Goal: Information Seeking & Learning: Learn about a topic

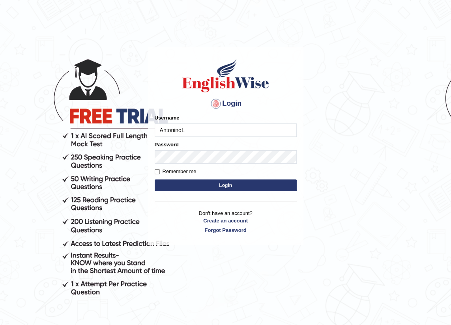
type input "AntoninoL"
click at [235, 181] on button "Login" at bounding box center [226, 185] width 142 height 12
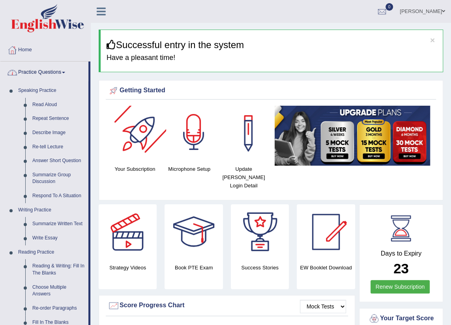
click at [201, 143] on div at bounding box center [193, 133] width 55 height 55
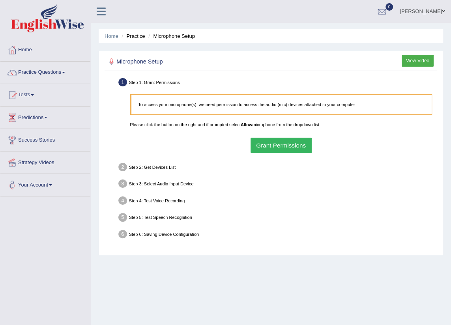
click at [259, 144] on button "Grant Permissions" at bounding box center [280, 145] width 61 height 15
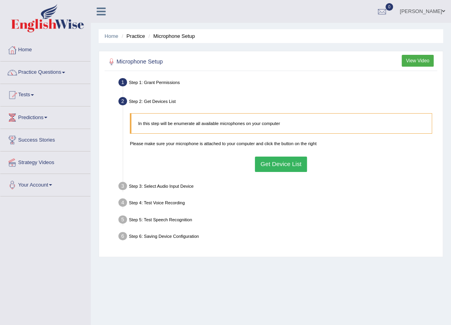
click at [267, 169] on button "Get Device List" at bounding box center [281, 163] width 52 height 15
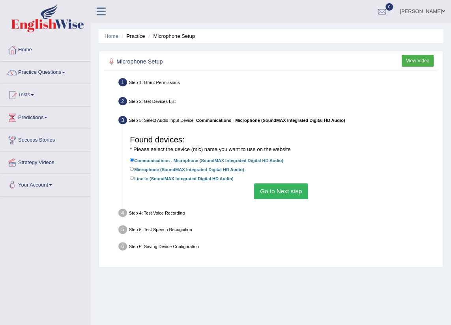
click at [138, 171] on label "Microphone (SoundMAX Integrated Digital HD Audio)" at bounding box center [187, 168] width 114 height 7
click at [134, 171] on input "Microphone (SoundMAX Integrated Digital HD Audio)" at bounding box center [132, 169] width 4 height 4
radio input "true"
click at [287, 190] on button "Go to Next step" at bounding box center [280, 190] width 53 height 15
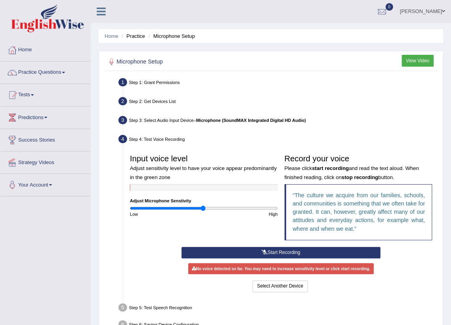
click at [222, 252] on button "Start Recording" at bounding box center [280, 252] width 199 height 11
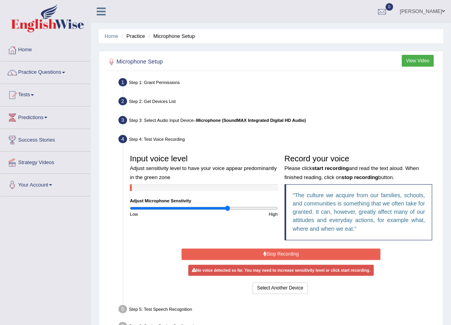
drag, startPoint x: 203, startPoint y: 209, endPoint x: 227, endPoint y: 201, distance: 26.2
type input "1.34"
click at [227, 205] on input "range" at bounding box center [203, 208] width 147 height 6
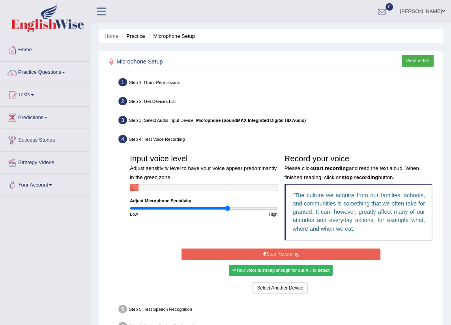
click at [288, 253] on button "Stop Recording" at bounding box center [280, 253] width 199 height 11
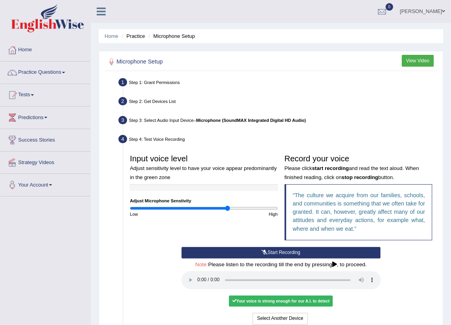
scroll to position [35, 0]
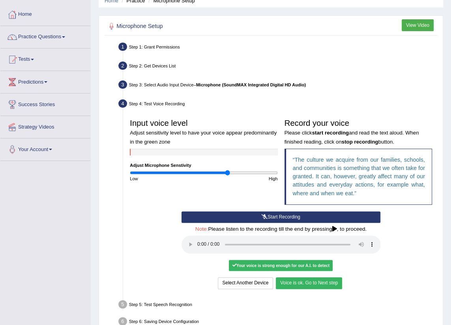
click at [310, 286] on button "Voice is ok. Go to Next step" at bounding box center [309, 282] width 66 height 11
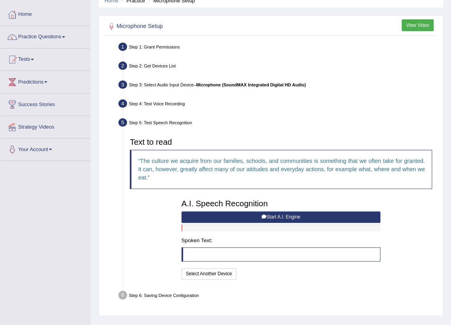
click at [260, 215] on button "Start A.I. Engine" at bounding box center [280, 216] width 199 height 11
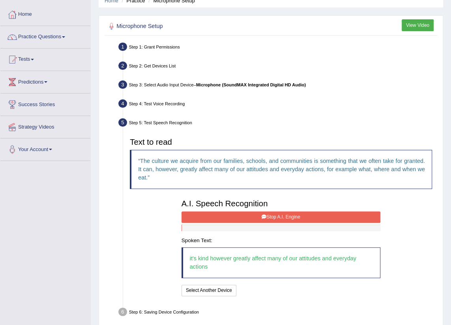
click at [265, 212] on button "Stop A.I. Engine" at bounding box center [280, 216] width 199 height 11
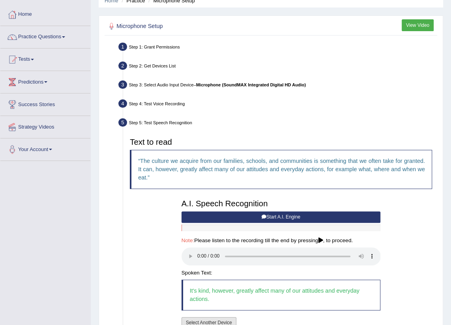
scroll to position [101, 0]
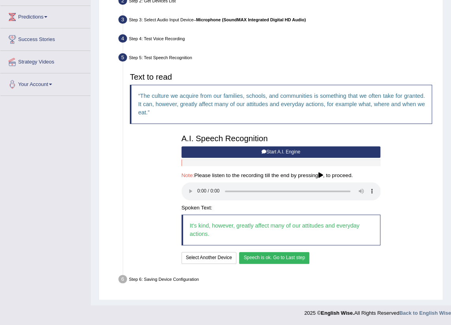
click at [306, 258] on button "Speech is ok. Go to Last step" at bounding box center [274, 257] width 70 height 11
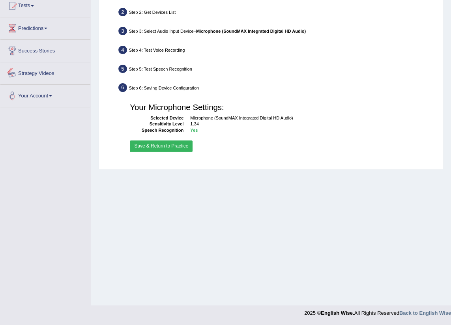
click at [154, 146] on button "Save & Return to Practice" at bounding box center [161, 145] width 63 height 11
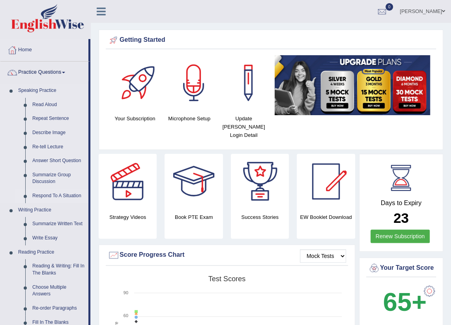
click at [50, 193] on link "Respond To A Situation" at bounding box center [59, 196] width 60 height 14
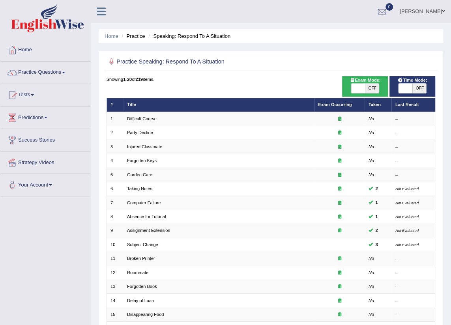
click at [421, 89] on span "OFF" at bounding box center [419, 88] width 14 height 9
checkbox input "true"
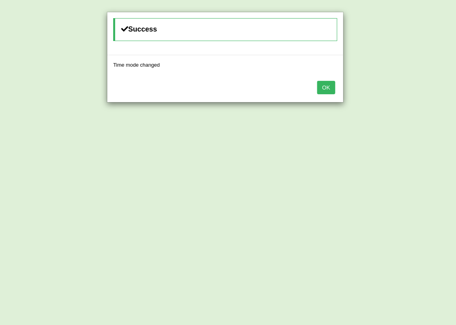
click at [327, 85] on button "OK" at bounding box center [326, 87] width 18 height 13
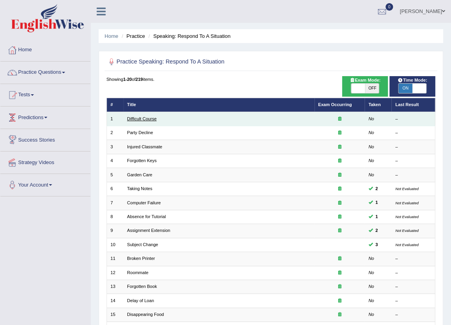
click at [134, 118] on link "Difficult Course" at bounding box center [142, 118] width 30 height 5
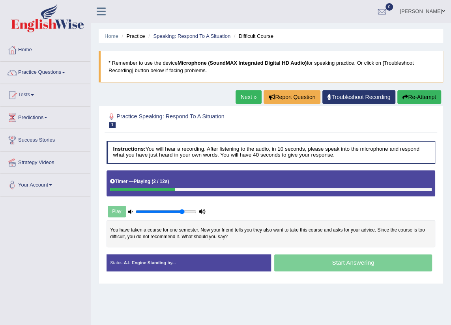
drag, startPoint x: 158, startPoint y: 211, endPoint x: 183, endPoint y: 210, distance: 24.8
type input "0.8"
click at [183, 210] on input "range" at bounding box center [165, 212] width 61 height 6
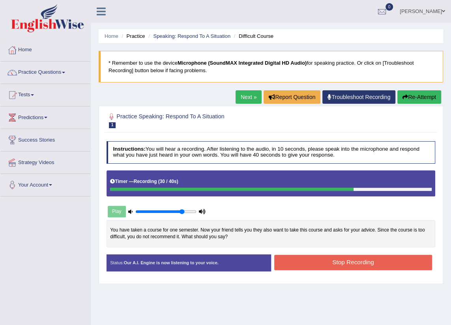
click at [370, 260] on button "Stop Recording" at bounding box center [353, 262] width 158 height 15
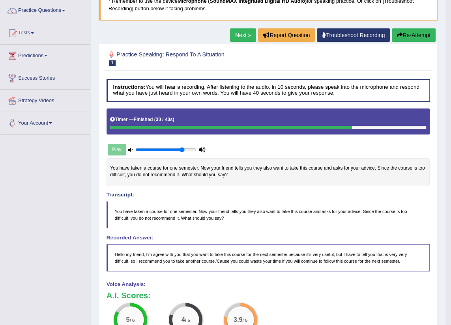
scroll to position [26, 0]
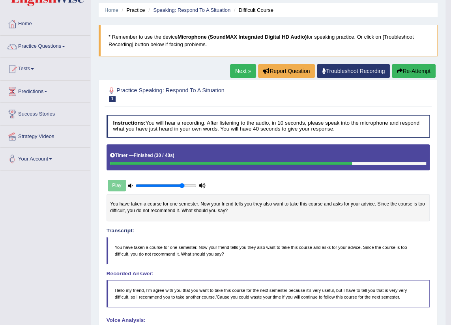
click at [237, 70] on link "Next »" at bounding box center [243, 70] width 26 height 13
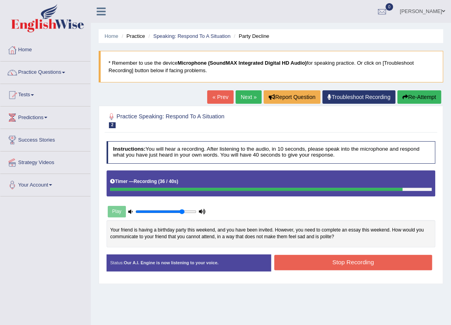
click at [344, 263] on button "Stop Recording" at bounding box center [353, 262] width 158 height 15
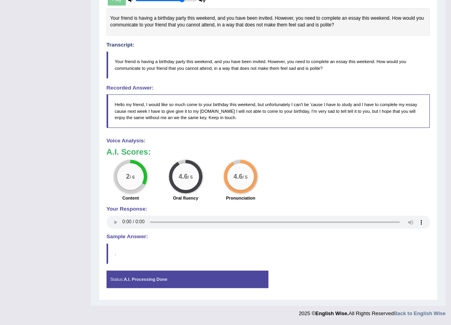
scroll to position [32, 0]
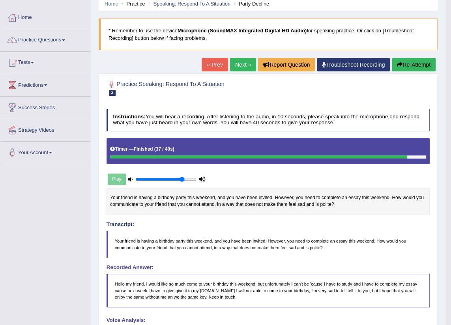
click at [230, 68] on link "Next »" at bounding box center [243, 64] width 26 height 13
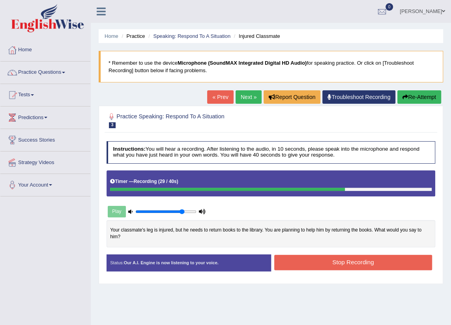
click at [335, 258] on button "Stop Recording" at bounding box center [353, 262] width 158 height 15
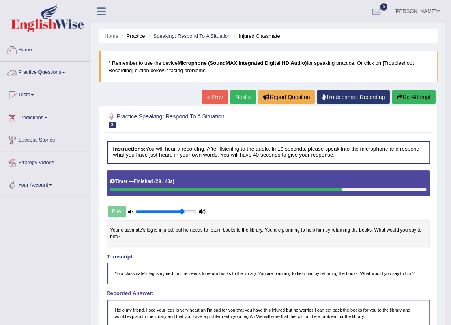
click at [47, 79] on link "Practice Questions" at bounding box center [45, 71] width 90 height 20
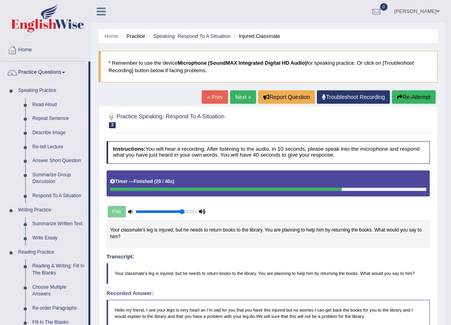
click at [34, 117] on link "Repeat Sentence" at bounding box center [59, 119] width 60 height 14
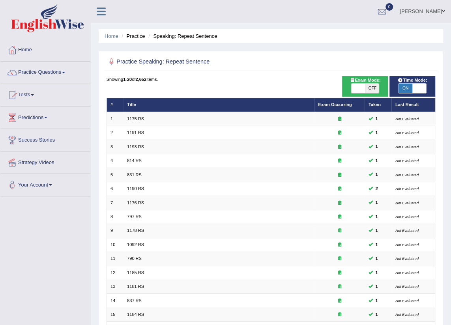
click at [369, 86] on span "OFF" at bounding box center [372, 88] width 14 height 9
checkbox input "true"
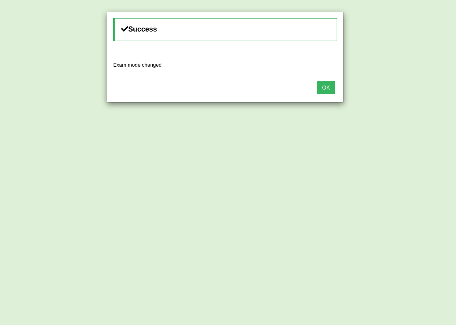
click at [318, 83] on button "OK" at bounding box center [326, 87] width 18 height 13
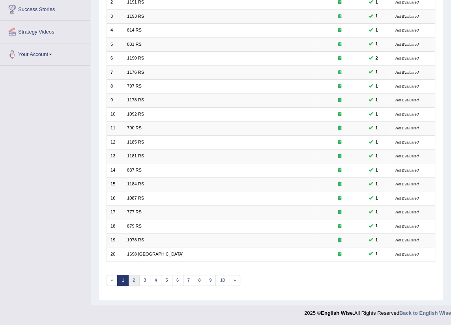
click at [134, 281] on link "2" at bounding box center [133, 280] width 11 height 11
click at [142, 283] on link "3" at bounding box center [144, 280] width 11 height 11
click at [155, 281] on link "4" at bounding box center [155, 280] width 11 height 11
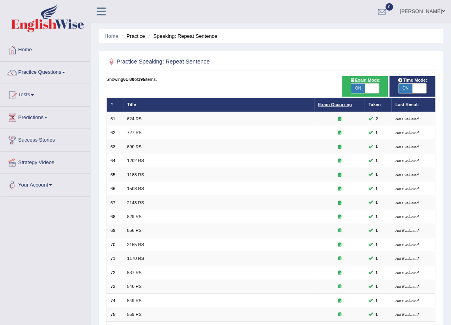
click at [321, 107] on link "Exam Occurring" at bounding box center [335, 104] width 34 height 5
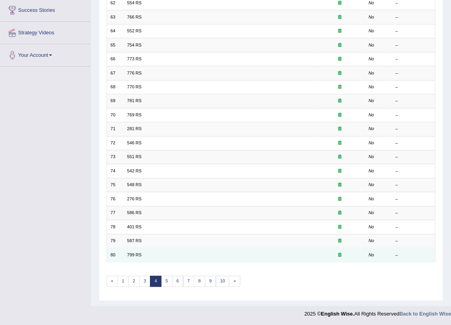
scroll to position [130, 0]
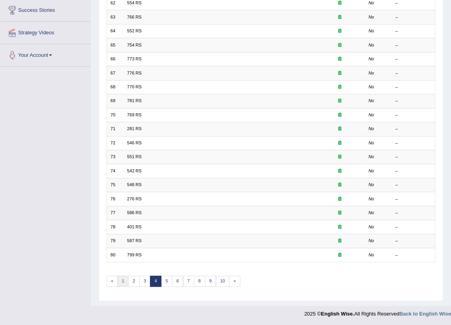
click at [122, 281] on link "1" at bounding box center [122, 281] width 11 height 11
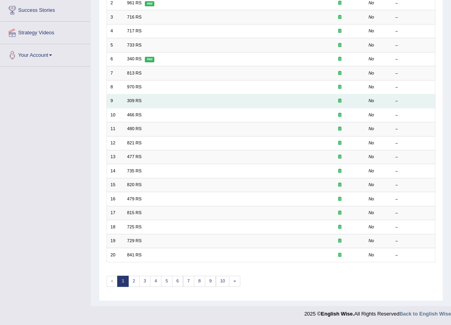
scroll to position [58, 0]
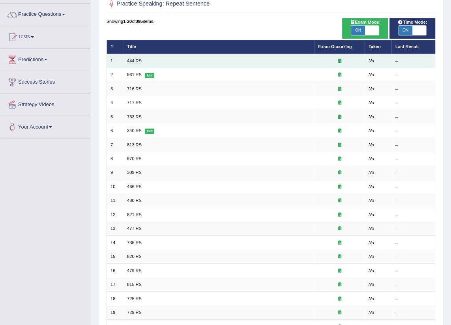
click at [130, 62] on link "444 RS" at bounding box center [134, 60] width 15 height 5
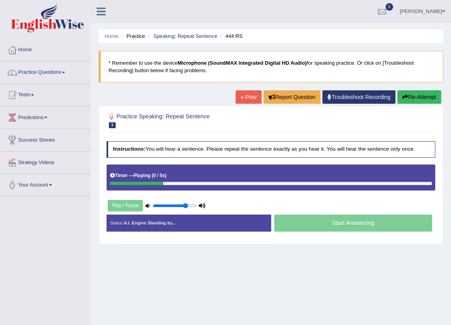
click at [211, 123] on h2 "Practice Speaking: Repeat Sentence 1 444 RS" at bounding box center [208, 120] width 204 height 17
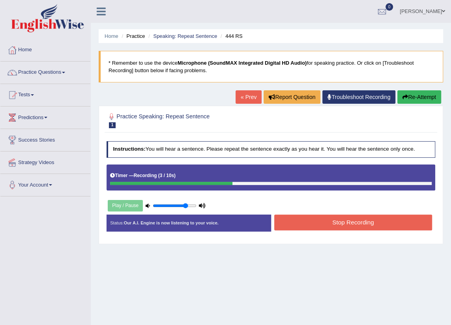
click at [343, 223] on button "Stop Recording" at bounding box center [353, 221] width 158 height 15
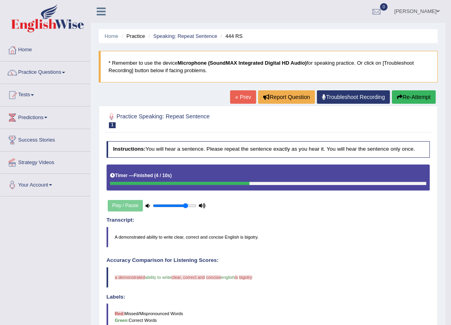
scroll to position [35, 0]
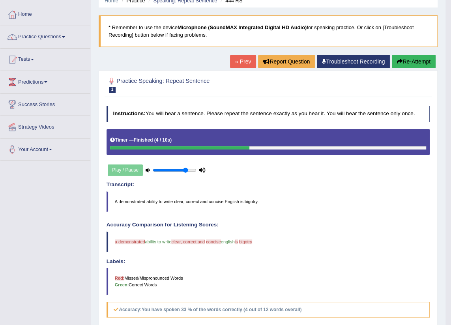
click at [244, 62] on link "« Prev" at bounding box center [243, 61] width 26 height 13
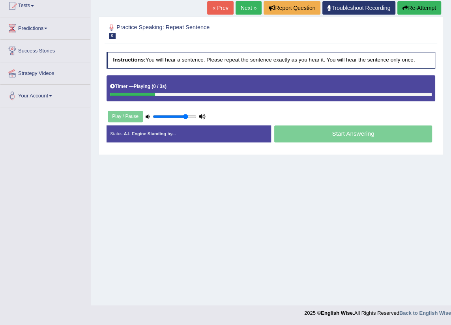
scroll to position [53, 0]
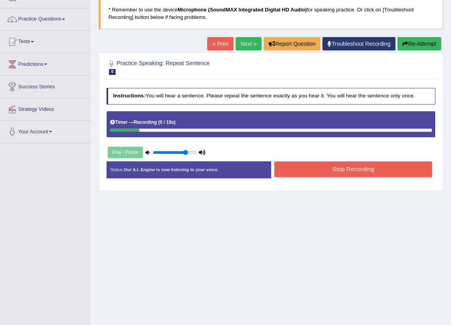
click at [419, 47] on button "Re-Attempt" at bounding box center [419, 43] width 44 height 13
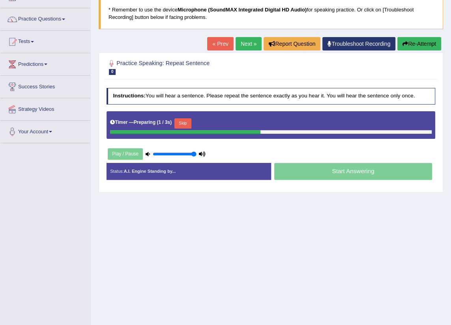
drag, startPoint x: 185, startPoint y: 153, endPoint x: 194, endPoint y: 151, distance: 8.8
type input "1"
click at [194, 151] on input "range" at bounding box center [175, 154] width 44 height 6
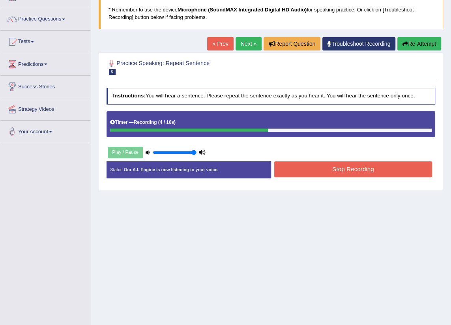
click at [323, 171] on button "Stop Recording" at bounding box center [353, 168] width 158 height 15
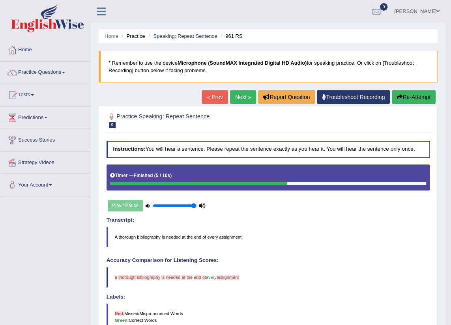
click at [234, 96] on link "Next »" at bounding box center [243, 96] width 26 height 13
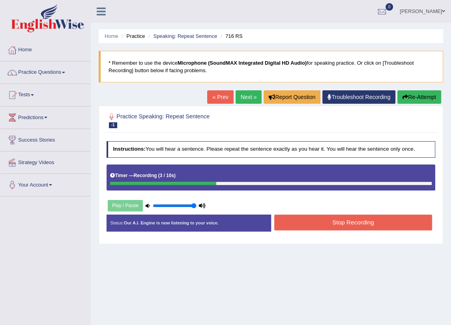
click at [329, 221] on button "Stop Recording" at bounding box center [353, 221] width 158 height 15
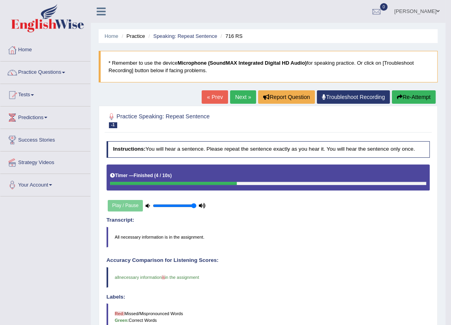
click at [240, 95] on link "Next »" at bounding box center [243, 96] width 26 height 13
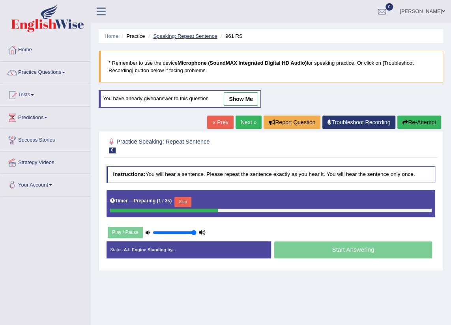
click at [188, 35] on link "Speaking: Repeat Sentence" at bounding box center [185, 36] width 64 height 6
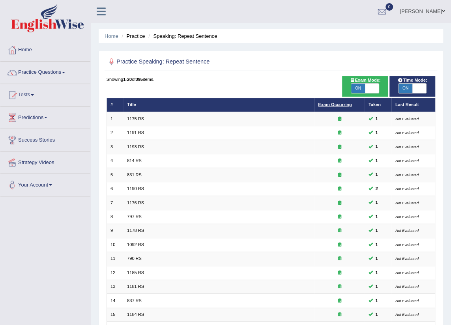
click at [326, 105] on link "Exam Occurring" at bounding box center [335, 104] width 34 height 5
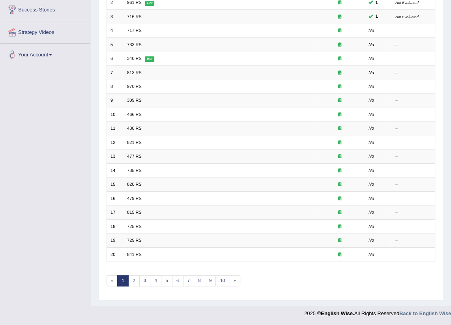
scroll to position [95, 0]
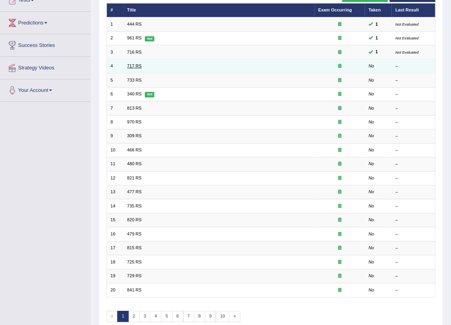
click at [140, 65] on link "717 RS" at bounding box center [134, 65] width 15 height 5
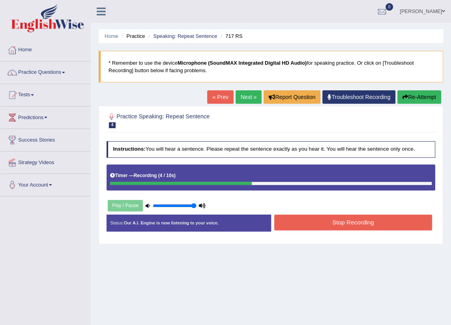
click at [327, 223] on button "Stop Recording" at bounding box center [353, 221] width 158 height 15
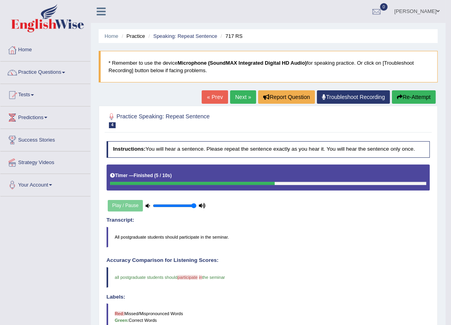
click at [238, 101] on link "Next »" at bounding box center [243, 96] width 26 height 13
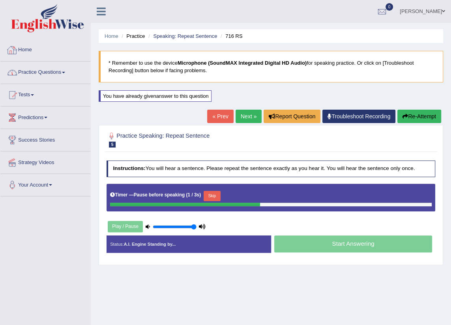
click at [37, 42] on link "Home" at bounding box center [45, 49] width 90 height 20
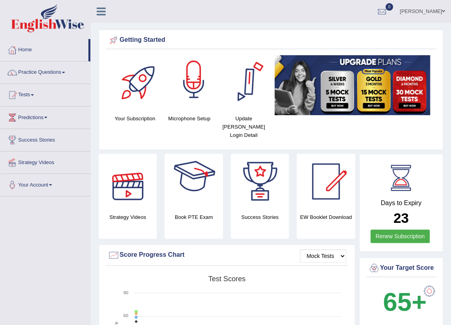
click at [198, 84] on div at bounding box center [193, 82] width 55 height 55
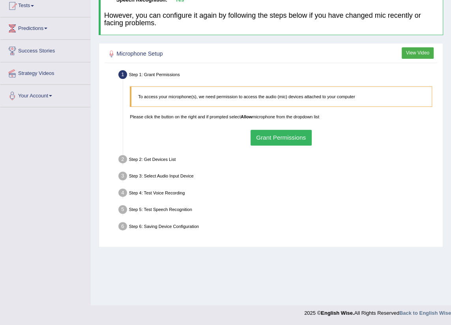
click at [294, 132] on button "Grant Permissions" at bounding box center [280, 137] width 61 height 15
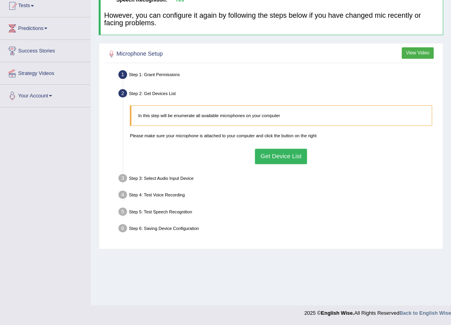
click at [272, 152] on button "Get Device List" at bounding box center [281, 156] width 52 height 15
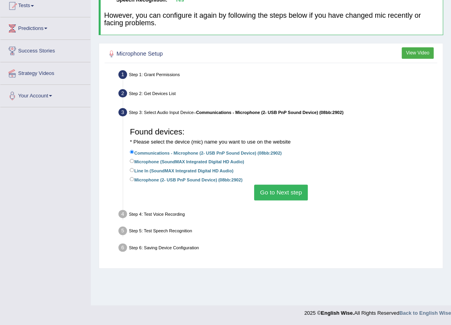
click at [145, 160] on label "Microphone (SoundMAX Integrated Digital HD Audio)" at bounding box center [187, 160] width 114 height 7
drag, startPoint x: 145, startPoint y: 160, endPoint x: 131, endPoint y: 160, distance: 13.8
click at [131, 160] on input "Microphone (SoundMAX Integrated Digital HD Audio)" at bounding box center [132, 161] width 4 height 4
radio input "true"
click at [286, 195] on button "Go to Next step" at bounding box center [280, 191] width 53 height 15
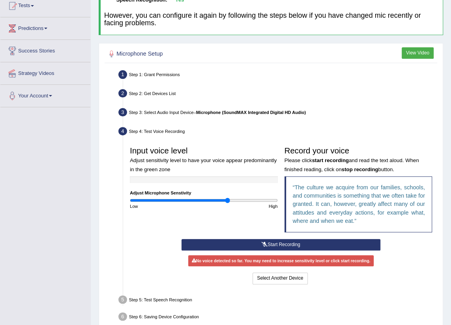
click at [270, 246] on button "Start Recording" at bounding box center [280, 244] width 199 height 11
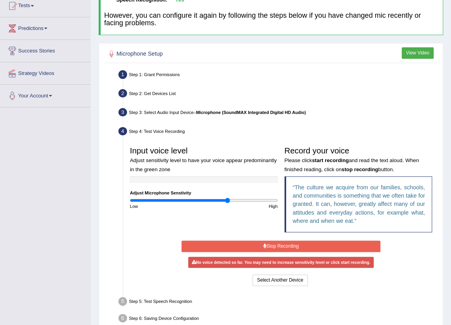
click at [253, 244] on button "Stop Recording" at bounding box center [280, 245] width 199 height 11
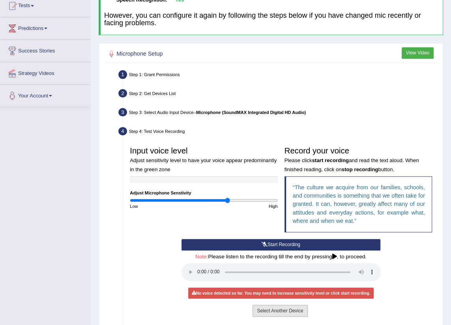
click at [282, 310] on button "Select Another Device" at bounding box center [279, 310] width 55 height 11
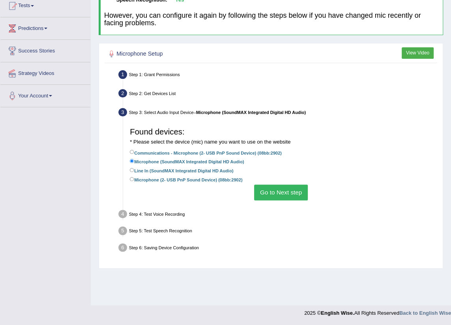
click at [132, 175] on label "Microphone (2- USB PnP Sound Device) (08bb:2902)" at bounding box center [186, 178] width 112 height 7
click at [132, 177] on input "Microphone (2- USB PnP Sound Device) (08bb:2902)" at bounding box center [132, 179] width 4 height 4
radio input "true"
click at [281, 190] on button "Go to Next step" at bounding box center [280, 191] width 53 height 15
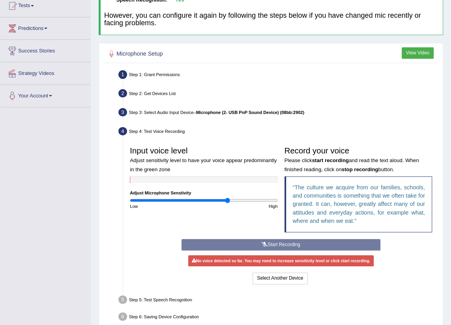
click at [260, 240] on div "Start Recording Stop Recording Note: Please listen to the recording till the en…" at bounding box center [281, 262] width 206 height 47
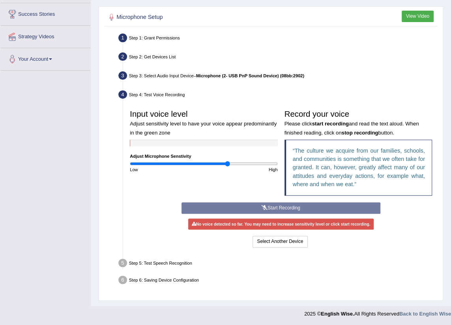
scroll to position [54, 0]
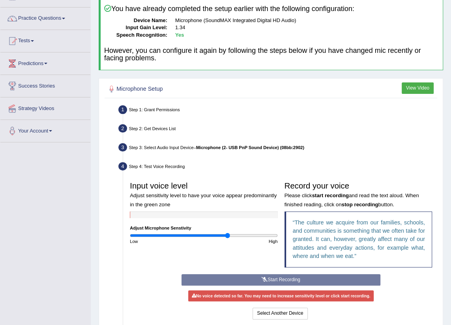
click at [280, 280] on div "Start Recording Stop Recording Note: Please listen to the recording till the en…" at bounding box center [281, 297] width 206 height 47
click at [277, 273] on div "Input voice level Adjust sensitivity level to have your voice appear predominan…" at bounding box center [281, 249] width 309 height 149
click at [249, 259] on div "Input voice level Adjust sensitivity level to have your voice appear predominan…" at bounding box center [281, 226] width 309 height 96
click at [281, 311] on button "Select Another Device" at bounding box center [279, 312] width 55 height 11
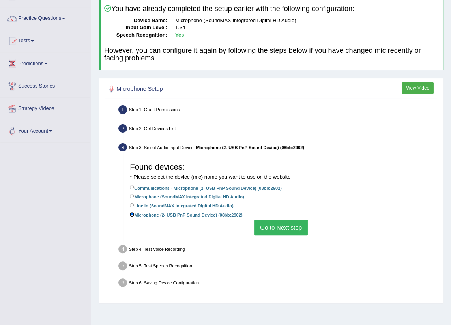
click at [133, 213] on input "Microphone (2- USB PnP Sound Device) (08bb:2902)" at bounding box center [132, 214] width 4 height 4
click at [130, 203] on input "Line In (SoundMAX Integrated Digital HD Audio)" at bounding box center [132, 205] width 4 height 4
radio input "true"
click at [131, 194] on input "Microphone (SoundMAX Integrated Digital HD Audio)" at bounding box center [132, 196] width 4 height 4
radio input "true"
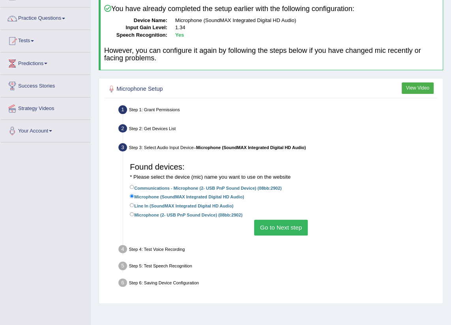
click at [281, 229] on button "Go to Next step" at bounding box center [280, 227] width 53 height 15
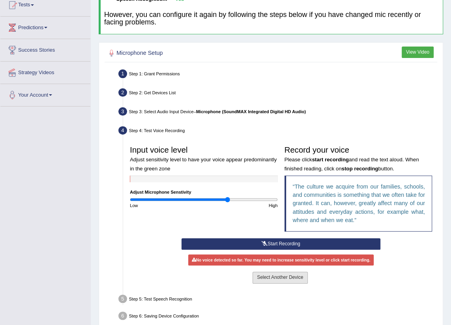
scroll to position [126, 0]
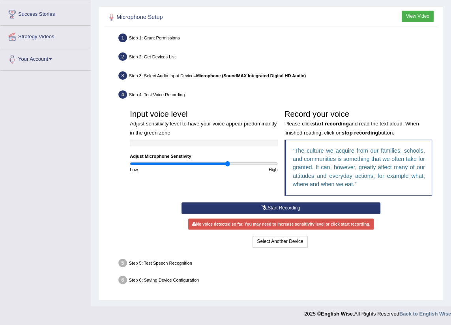
click at [264, 208] on icon at bounding box center [264, 207] width 6 height 5
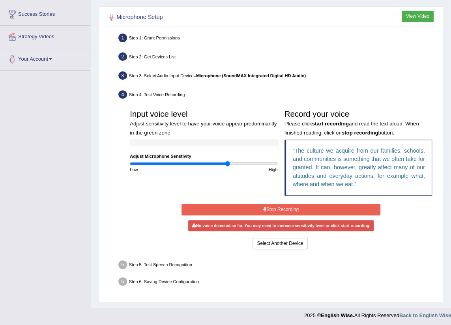
click at [268, 210] on button "Stop Recording" at bounding box center [280, 209] width 199 height 11
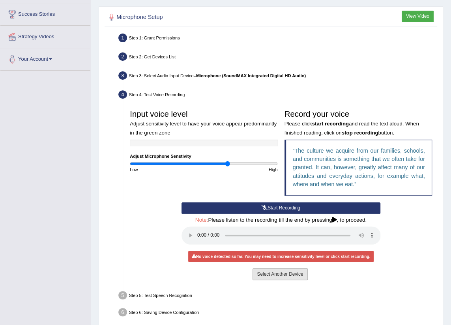
click at [300, 276] on button "Select Another Device" at bounding box center [279, 273] width 55 height 11
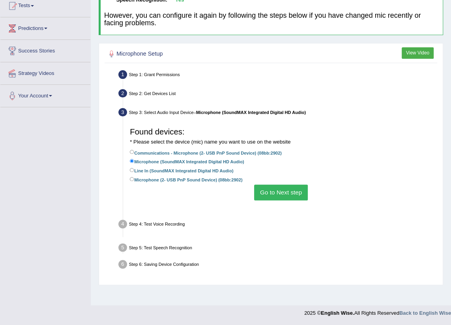
scroll to position [89, 0]
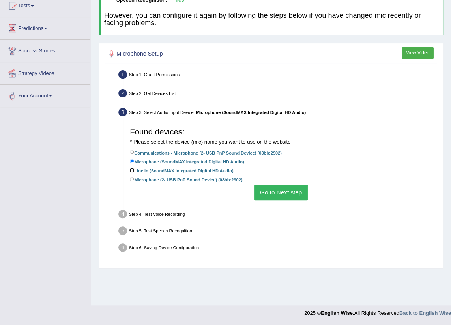
click at [131, 171] on input "Line In (SoundMAX Integrated Digital HD Audio)" at bounding box center [132, 170] width 4 height 4
radio input "true"
click at [279, 193] on button "Go to Next step" at bounding box center [280, 191] width 53 height 15
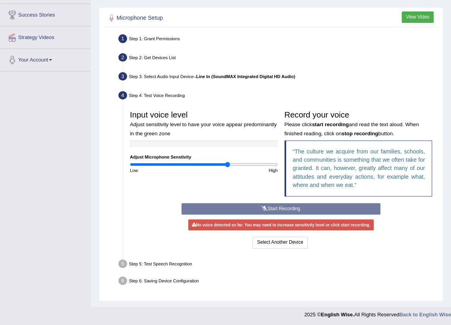
scroll to position [53, 0]
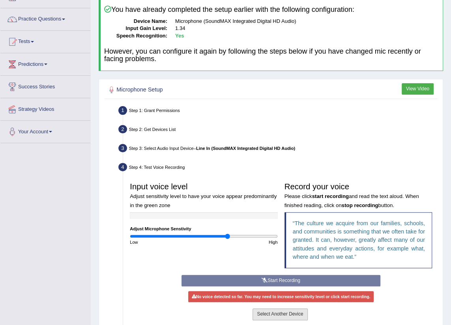
click at [271, 316] on button "Select Another Device" at bounding box center [279, 313] width 55 height 11
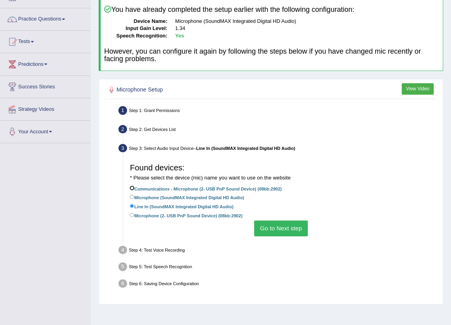
click at [133, 186] on input "Communications - Microphone (2- USB PnP Sound Device) (08bb:2902)" at bounding box center [132, 188] width 4 height 4
radio input "true"
click at [277, 226] on button "Go to Next step" at bounding box center [280, 227] width 53 height 15
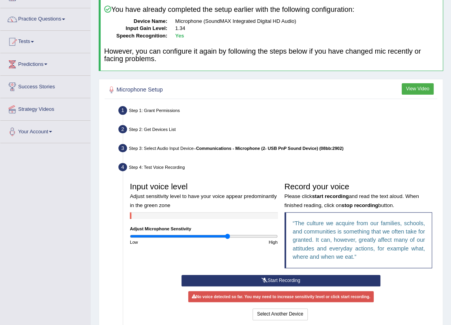
click at [263, 272] on div "Input voice level Adjust sensitivity level to have your voice appear predominan…" at bounding box center [281, 227] width 309 height 96
click at [264, 278] on icon at bounding box center [264, 280] width 6 height 5
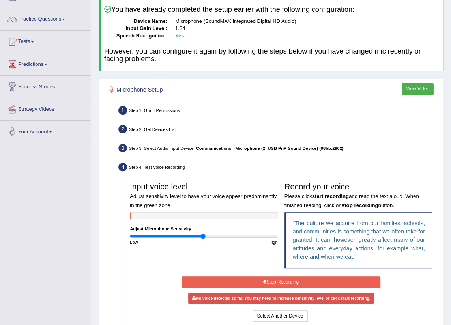
drag, startPoint x: 224, startPoint y: 233, endPoint x: 203, endPoint y: 234, distance: 21.7
type input "1"
click at [203, 234] on input "range" at bounding box center [203, 236] width 147 height 6
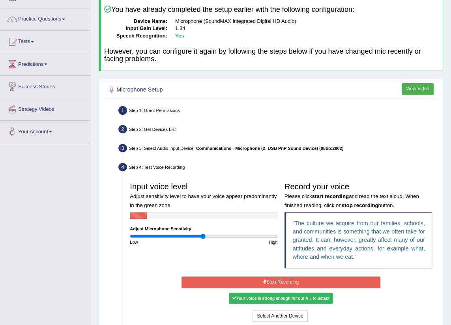
click at [233, 280] on button "Stop Recording" at bounding box center [280, 281] width 199 height 11
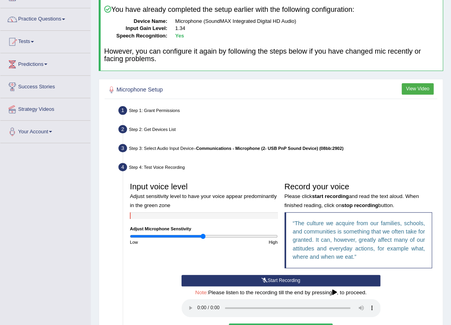
scroll to position [125, 0]
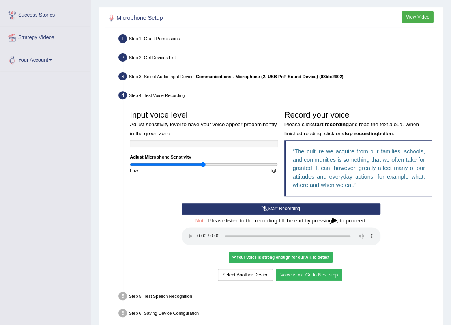
click at [294, 275] on button "Voice is ok. Go to Next step" at bounding box center [309, 274] width 66 height 11
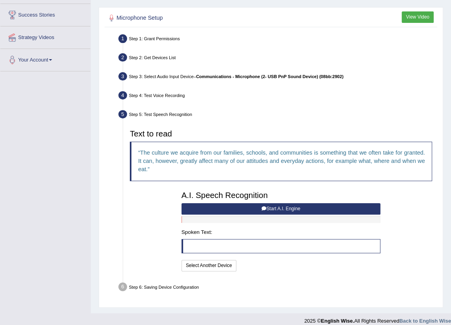
scroll to position [132, 0]
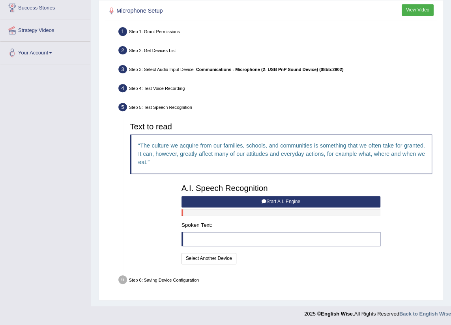
click at [240, 201] on button "Start A.I. Engine" at bounding box center [280, 201] width 199 height 11
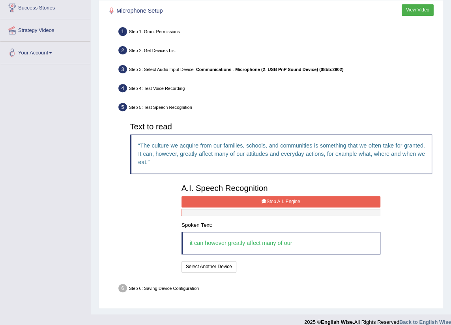
click at [258, 202] on button "Stop A.I. Engine" at bounding box center [280, 201] width 199 height 11
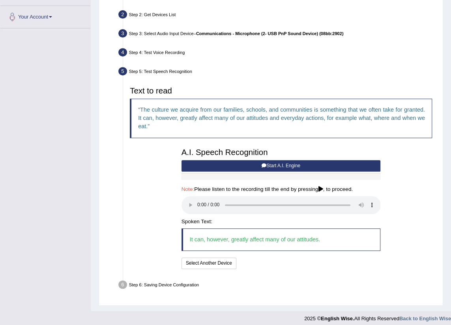
scroll to position [173, 0]
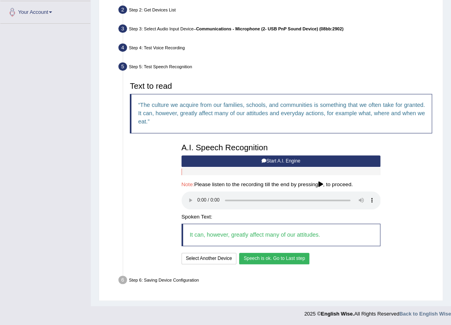
click at [288, 259] on button "Speech is ok. Go to Last step" at bounding box center [274, 258] width 70 height 11
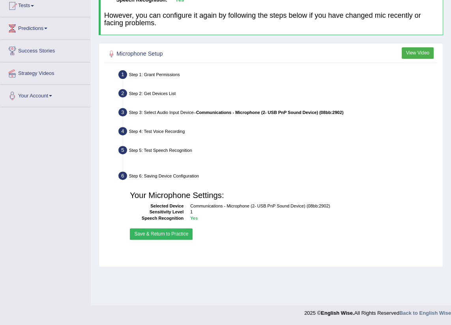
scroll to position [89, 0]
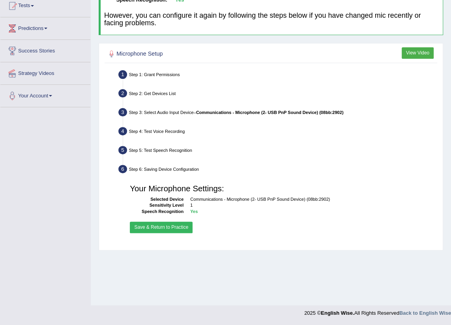
drag, startPoint x: 288, startPoint y: 259, endPoint x: 105, endPoint y: 240, distance: 183.9
click at [104, 240] on div "Step 1: Grant Permissions To access your microphone(s), we need permission to a…" at bounding box center [270, 157] width 332 height 179
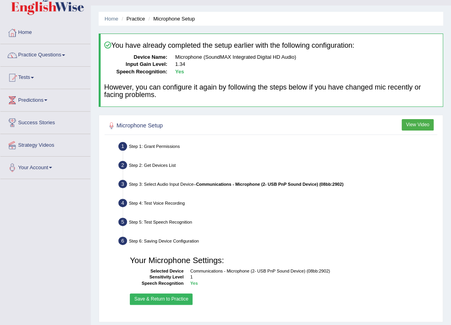
scroll to position [53, 0]
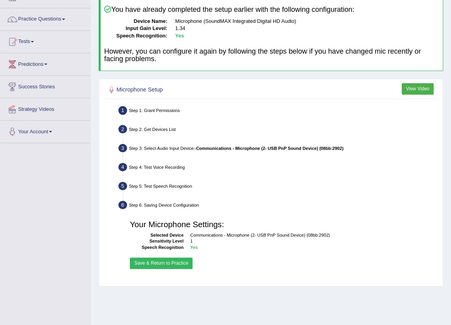
click at [163, 262] on button "Save & Return to Practice" at bounding box center [161, 262] width 63 height 11
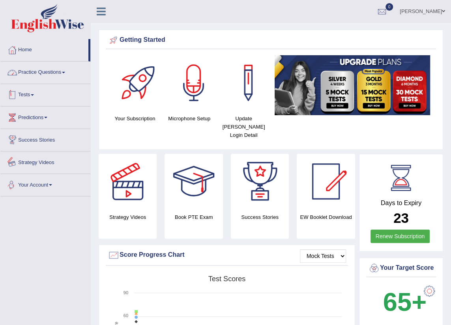
click at [34, 66] on link "Practice Questions" at bounding box center [45, 71] width 90 height 20
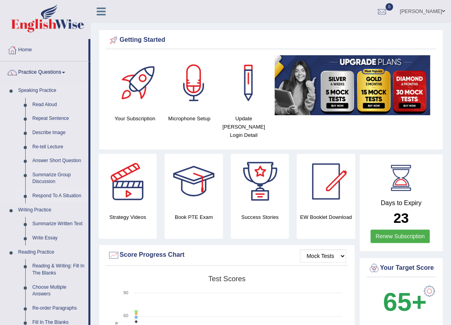
click at [56, 197] on link "Respond To A Situation" at bounding box center [59, 196] width 60 height 14
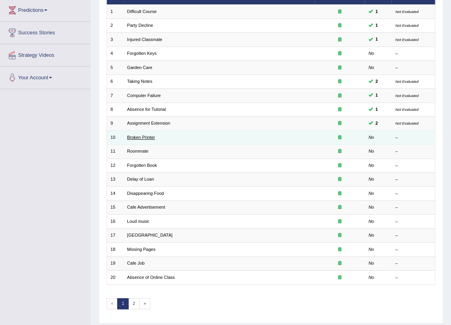
click at [138, 135] on link "Broken Printer" at bounding box center [141, 137] width 28 height 5
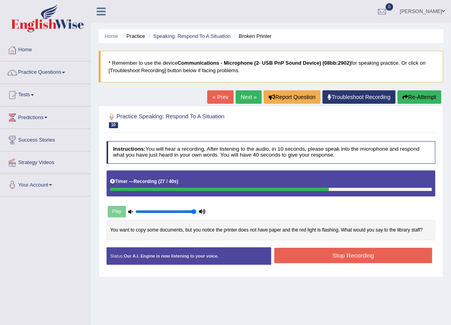
click at [345, 255] on button "Stop Recording" at bounding box center [353, 255] width 158 height 15
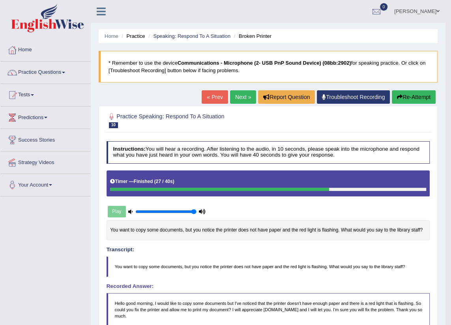
click at [253, 99] on div "« Prev Next » Report Question Troubleshoot Recording Re-Attempt" at bounding box center [319, 97] width 236 height 15
click at [248, 95] on link "Next »" at bounding box center [243, 96] width 26 height 13
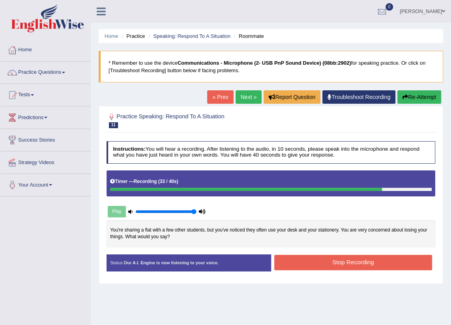
click at [339, 261] on button "Stop Recording" at bounding box center [353, 262] width 158 height 15
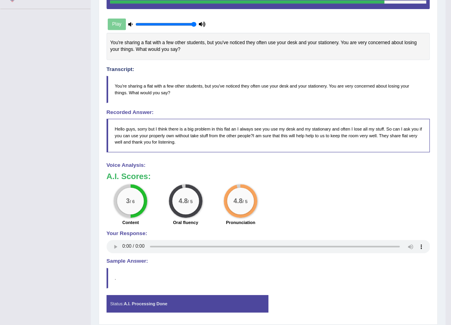
scroll to position [8, 0]
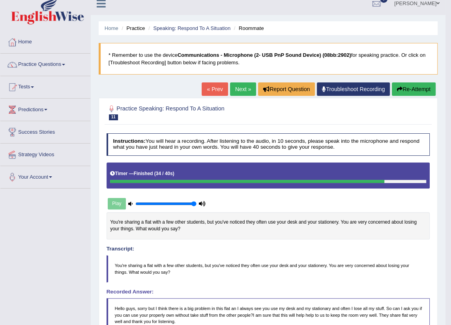
click at [240, 91] on link "Next »" at bounding box center [243, 88] width 26 height 13
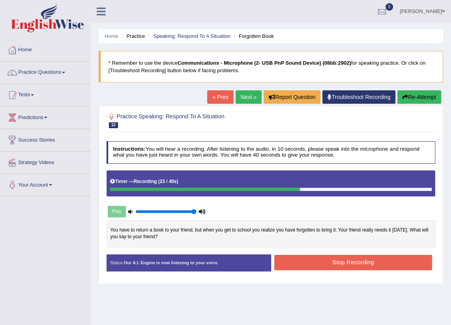
click at [346, 259] on button "Stop Recording" at bounding box center [353, 262] width 158 height 15
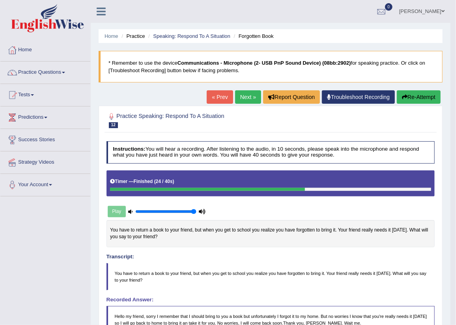
click at [48, 223] on div "Saving your answer..." at bounding box center [228, 162] width 456 height 325
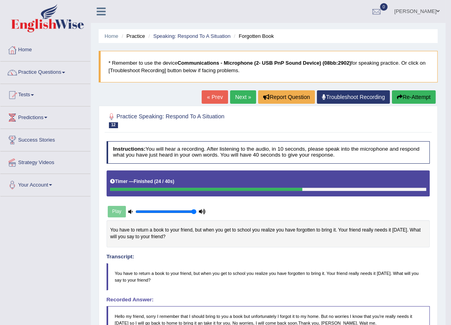
click at [232, 98] on link "Next »" at bounding box center [243, 96] width 26 height 13
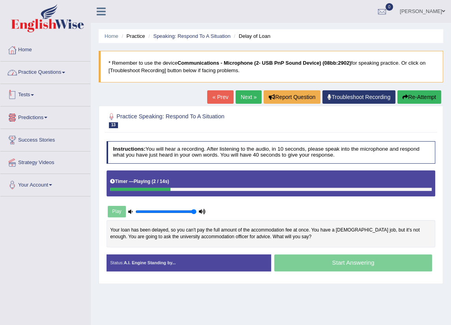
click at [55, 73] on link "Practice Questions" at bounding box center [45, 71] width 90 height 20
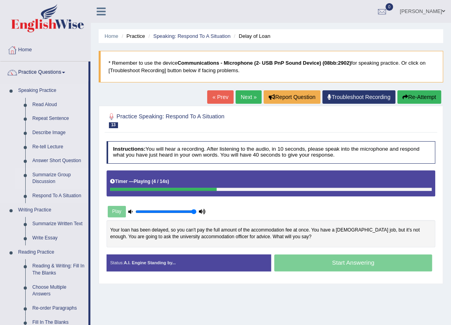
click at [53, 177] on link "Summarize Group Discussion" at bounding box center [59, 178] width 60 height 21
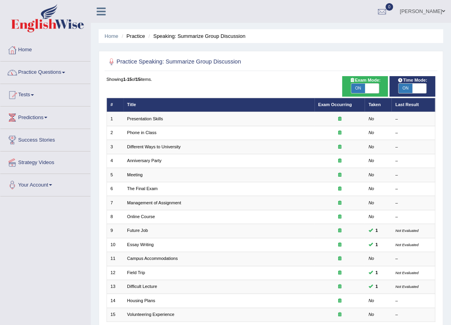
click at [53, 68] on link "Practice Questions" at bounding box center [45, 71] width 90 height 20
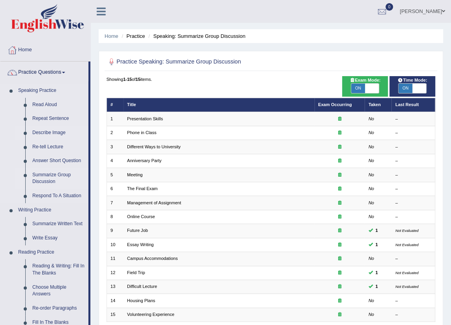
click at [43, 133] on link "Describe Image" at bounding box center [59, 133] width 60 height 14
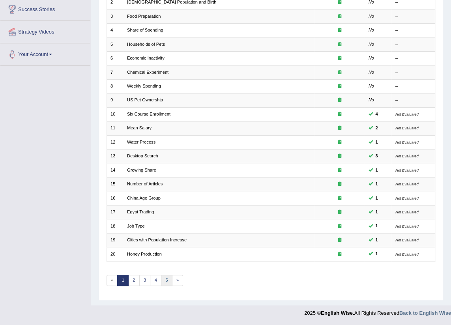
click at [161, 279] on link "5" at bounding box center [166, 280] width 11 height 11
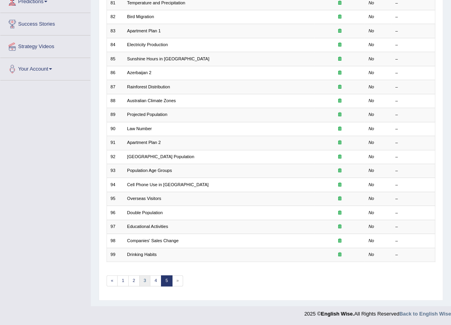
click at [146, 277] on link "3" at bounding box center [144, 280] width 11 height 11
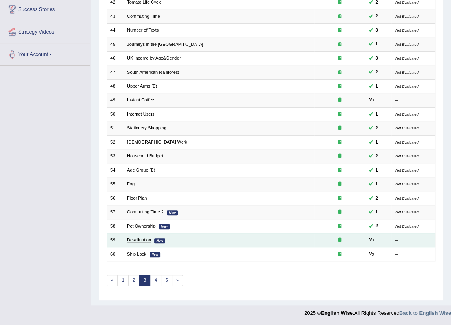
click at [134, 239] on link "Desalination" at bounding box center [139, 239] width 24 height 5
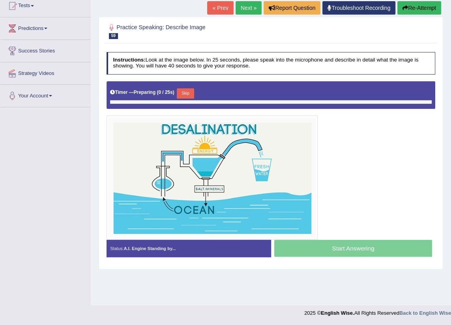
scroll to position [89, 0]
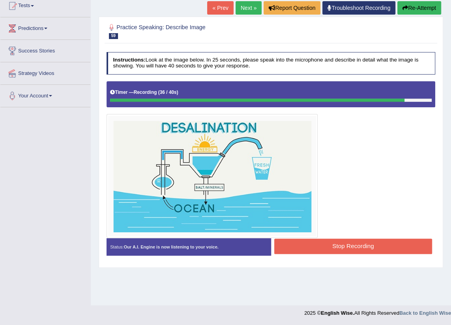
click at [356, 249] on button "Stop Recording" at bounding box center [353, 245] width 158 height 15
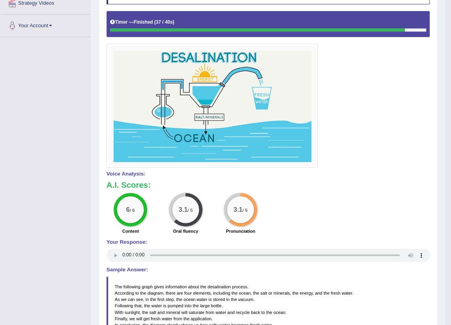
scroll to position [0, 0]
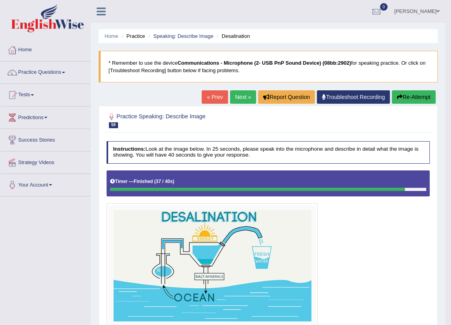
click at [238, 96] on link "Next »" at bounding box center [243, 96] width 26 height 13
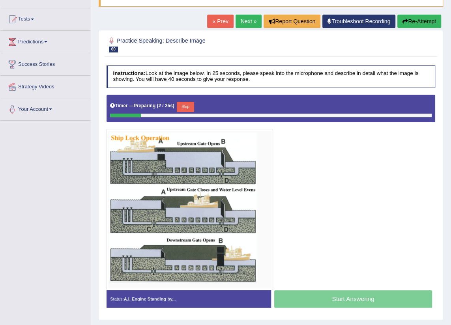
scroll to position [95, 0]
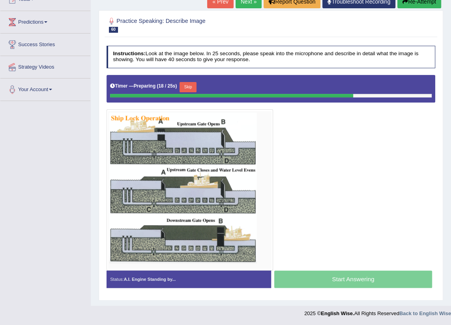
click at [328, 209] on div at bounding box center [270, 173] width 329 height 196
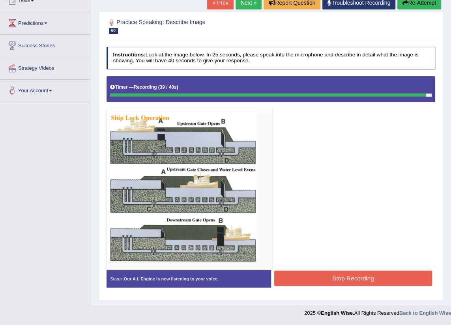
click at [348, 283] on button "Stop Recording" at bounding box center [353, 277] width 158 height 15
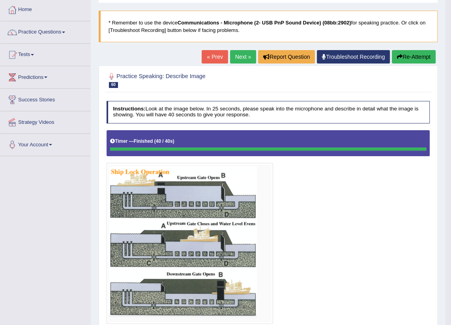
scroll to position [0, 0]
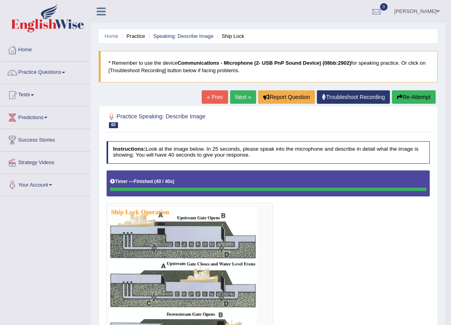
click at [240, 97] on link "Next »" at bounding box center [243, 96] width 26 height 13
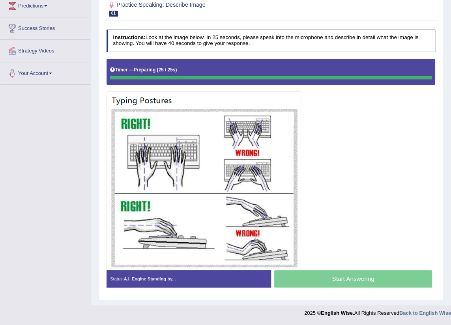
scroll to position [111, 0]
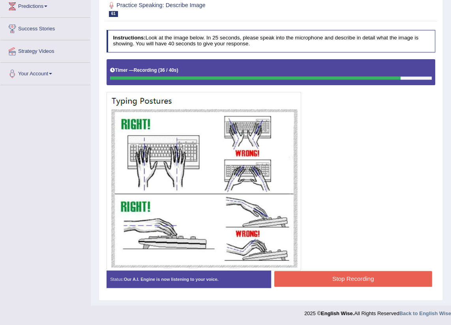
click at [349, 277] on button "Stop Recording" at bounding box center [353, 278] width 158 height 15
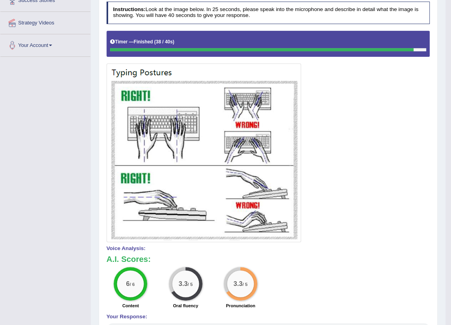
scroll to position [0, 0]
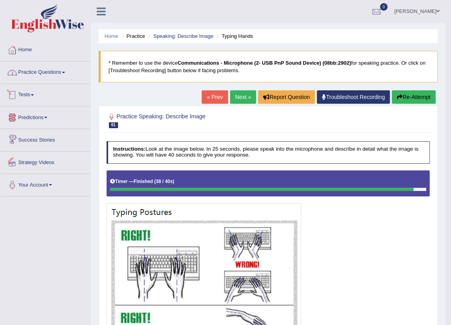
click at [53, 69] on link "Practice Questions" at bounding box center [45, 71] width 90 height 20
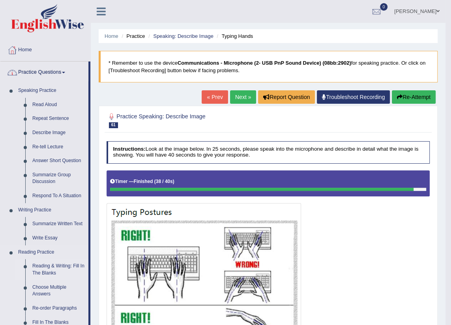
scroll to position [107, 0]
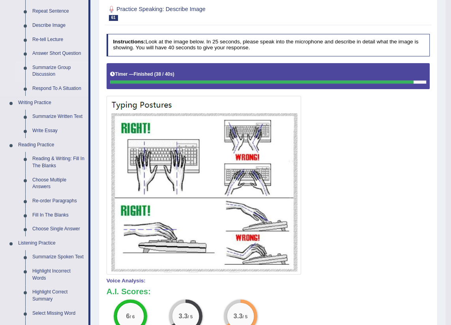
click at [46, 65] on link "Summarize Group Discussion" at bounding box center [59, 71] width 60 height 21
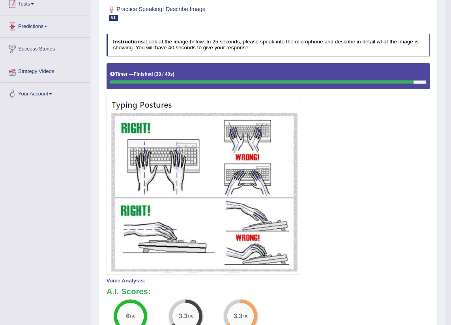
scroll to position [150, 0]
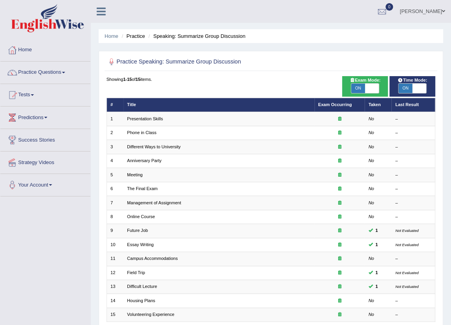
click at [353, 85] on span "ON" at bounding box center [358, 88] width 14 height 9
checkbox input "false"
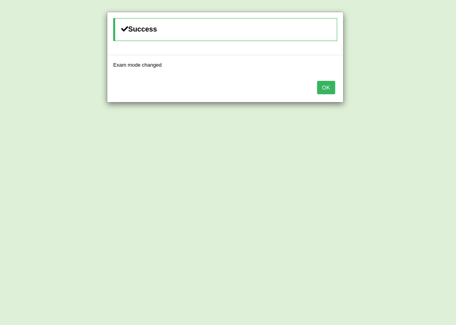
click at [324, 83] on button "OK" at bounding box center [326, 87] width 18 height 13
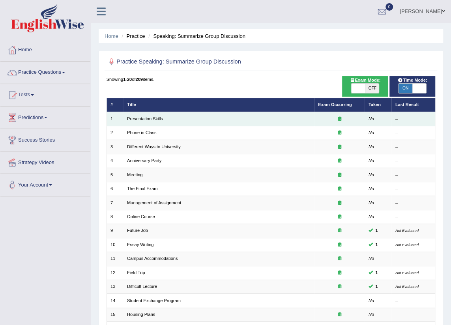
click at [161, 114] on td "Presentation Skills" at bounding box center [218, 119] width 191 height 14
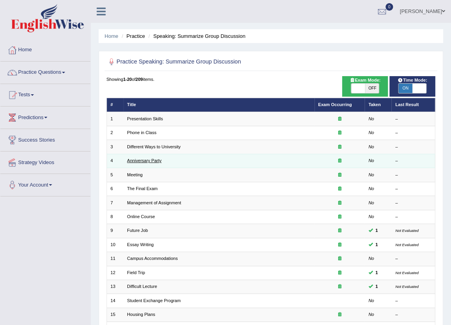
click at [143, 161] on link "Anniversary Party" at bounding box center [144, 160] width 34 height 5
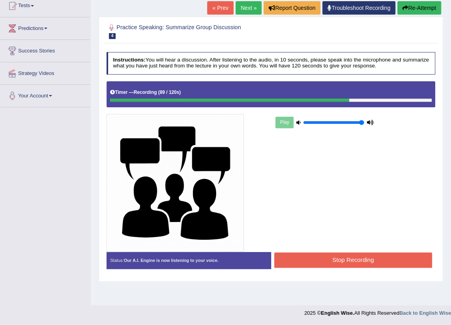
click at [333, 250] on div "Play" at bounding box center [270, 166] width 335 height 170
click at [335, 257] on button "Stop Recording" at bounding box center [353, 259] width 158 height 15
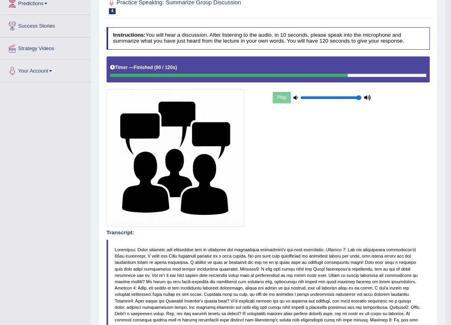
scroll to position [6, 0]
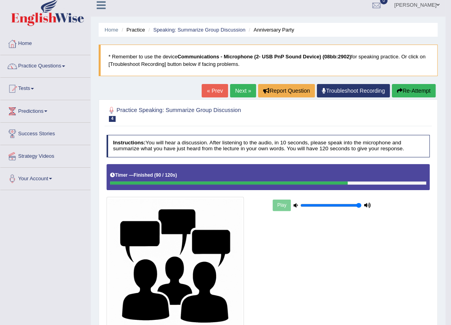
click at [243, 91] on link "Next »" at bounding box center [243, 90] width 26 height 13
